Goal: Navigation & Orientation: Find specific page/section

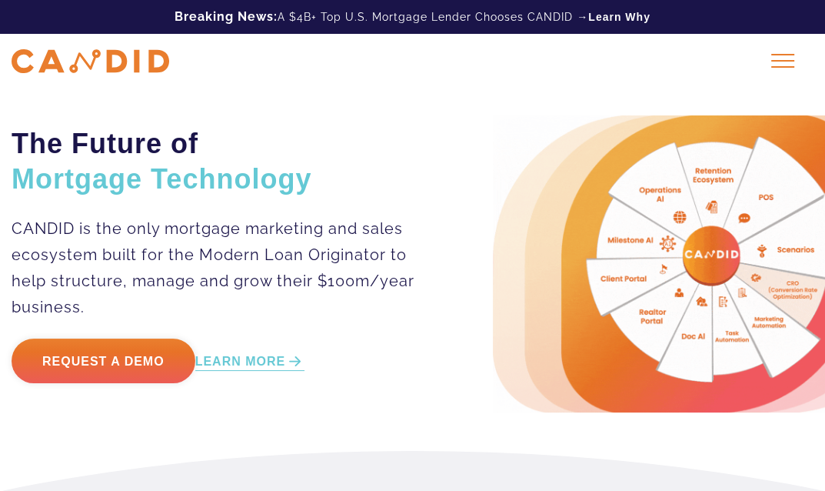
click at [334, 217] on p "CANDID is the only mortgage marketing and sales ecosystem built for the Modern …" at bounding box center [214, 267] width 404 height 105
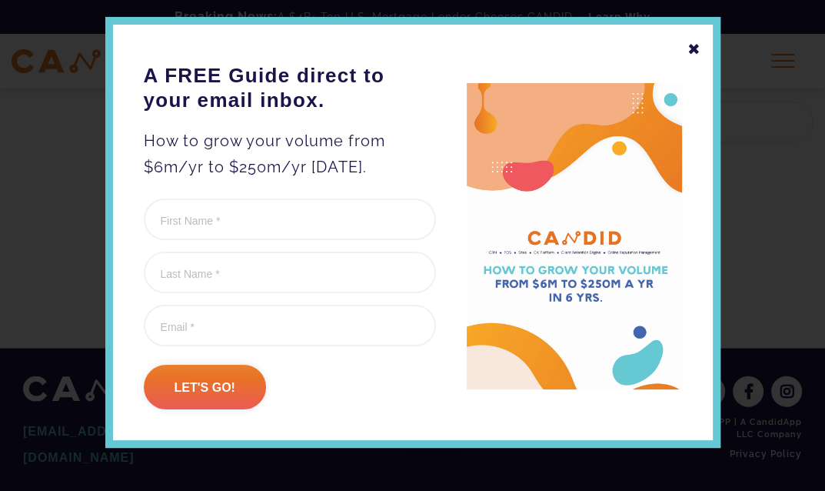
scroll to position [66, 0]
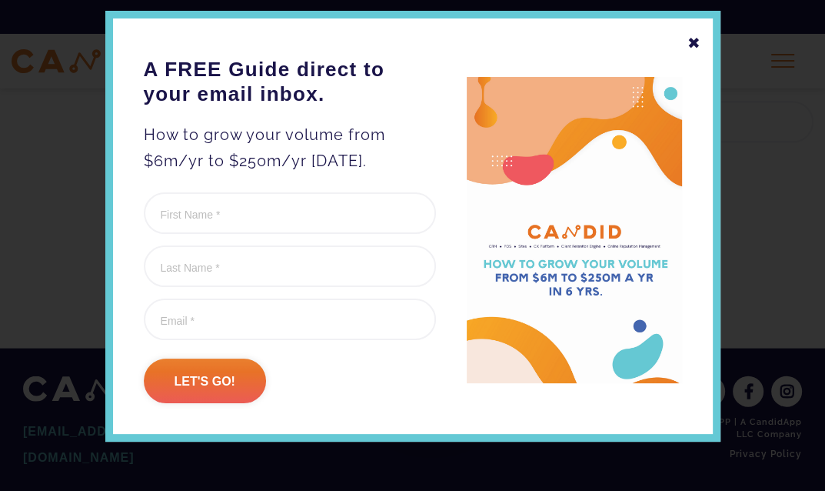
click at [688, 44] on div "✖" at bounding box center [694, 43] width 14 height 26
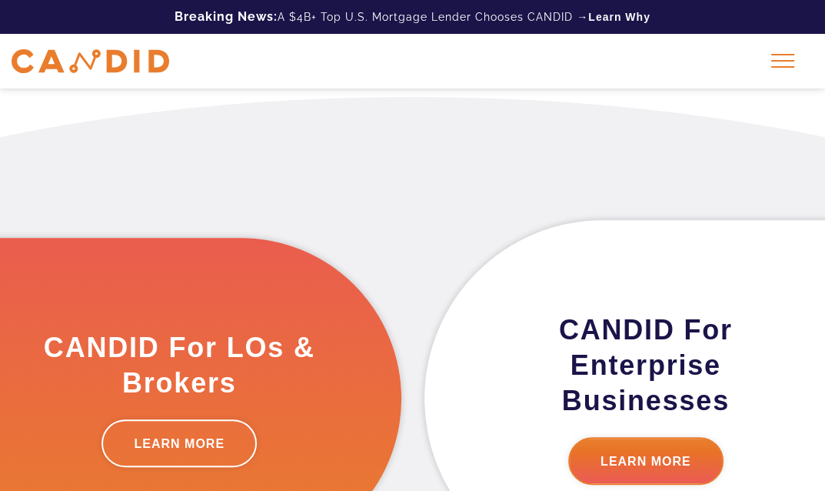
scroll to position [0, 0]
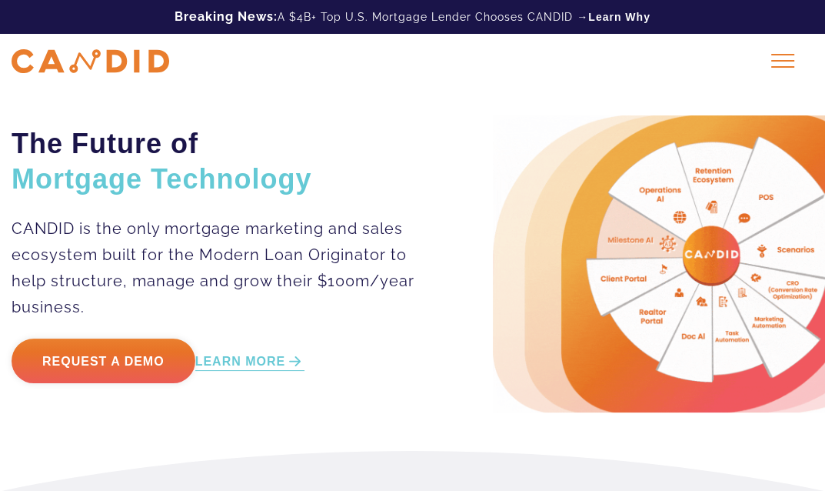
click at [79, 60] on img at bounding box center [91, 61] width 158 height 24
click at [119, 55] on img at bounding box center [91, 61] width 158 height 24
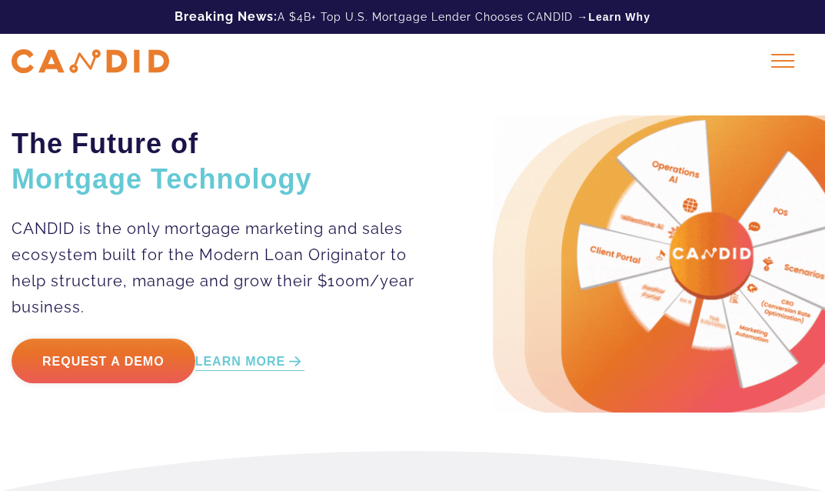
click at [58, 72] on img at bounding box center [91, 61] width 158 height 24
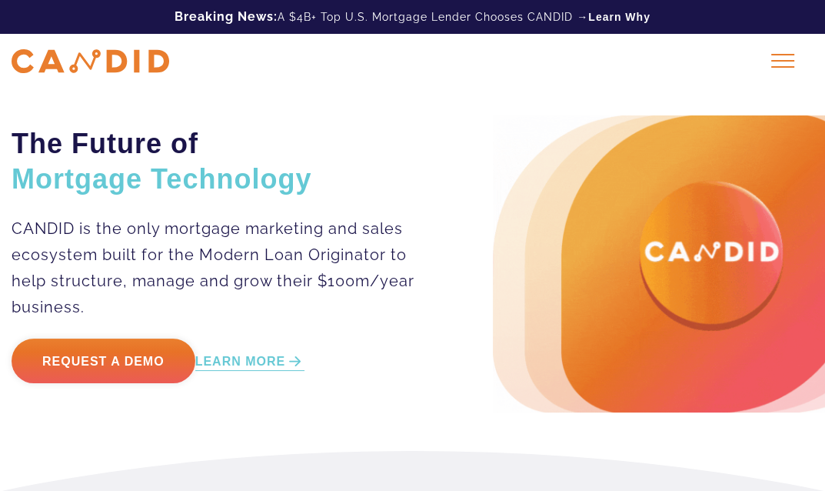
click at [786, 48] on div at bounding box center [783, 61] width 38 height 38
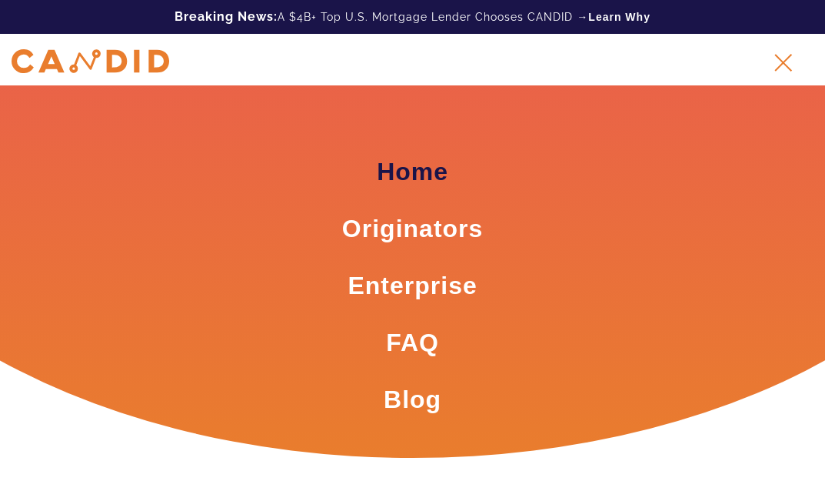
click at [394, 178] on link "Home" at bounding box center [413, 172] width 72 height 34
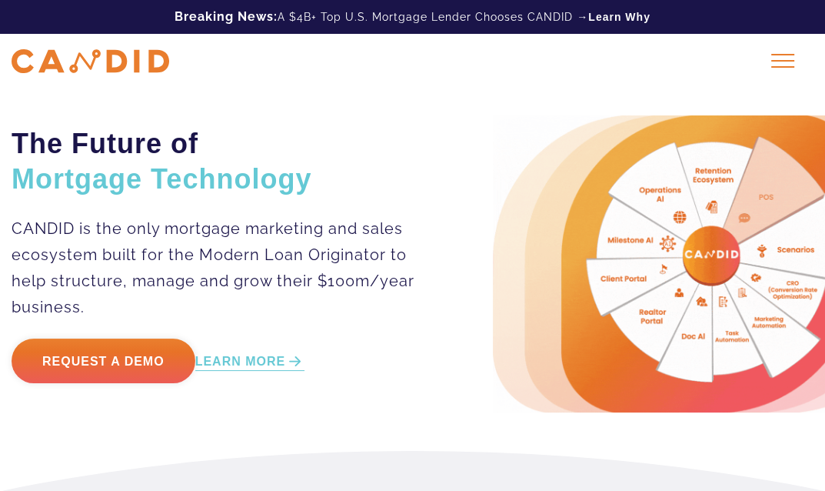
click at [771, 52] on div at bounding box center [783, 61] width 38 height 38
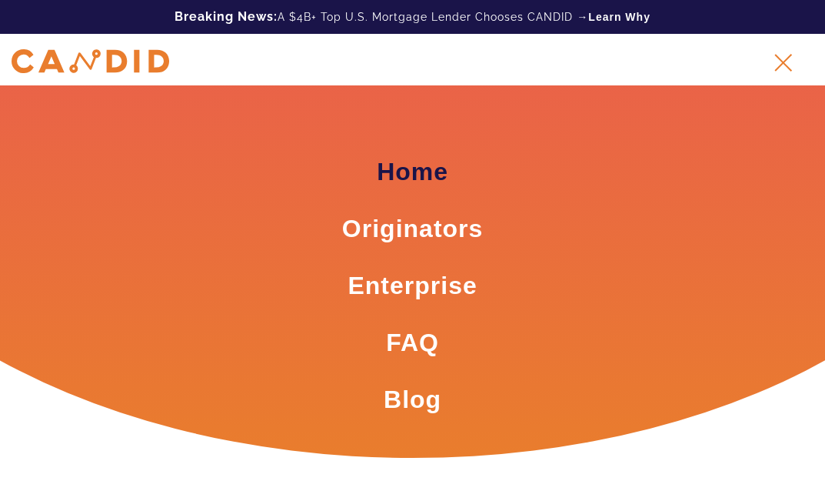
click at [413, 172] on link "Home" at bounding box center [413, 172] width 72 height 34
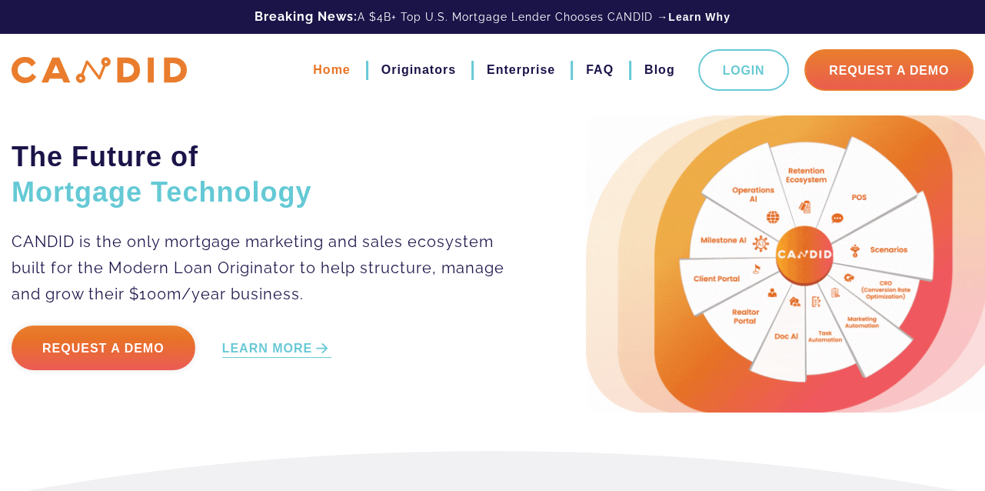
click at [335, 73] on link "Home" at bounding box center [331, 70] width 37 height 26
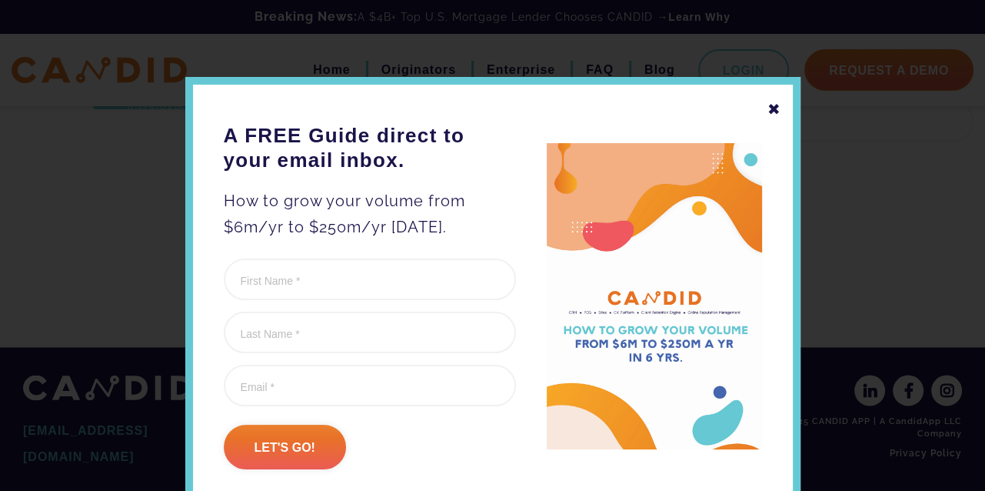
scroll to position [2243, 0]
click at [80, 148] on div at bounding box center [492, 245] width 985 height 491
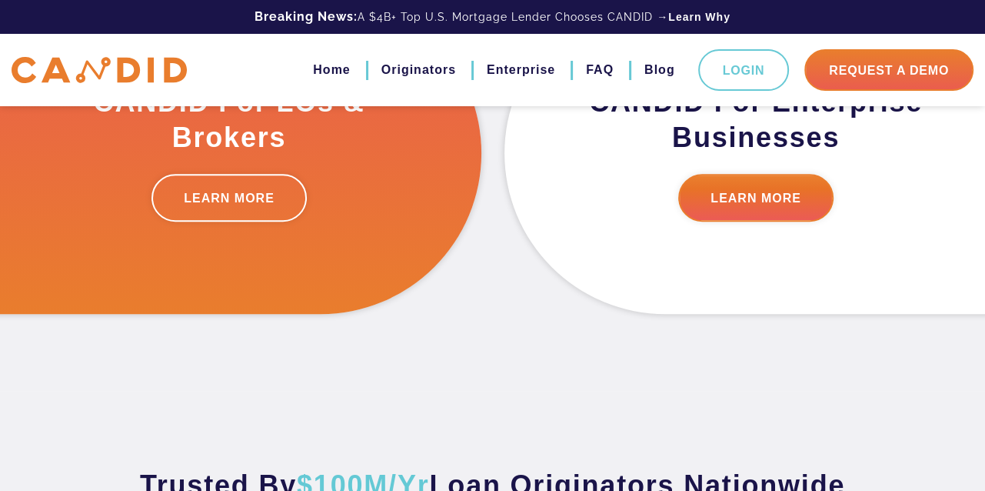
scroll to position [0, 0]
